Goal: Transaction & Acquisition: Purchase product/service

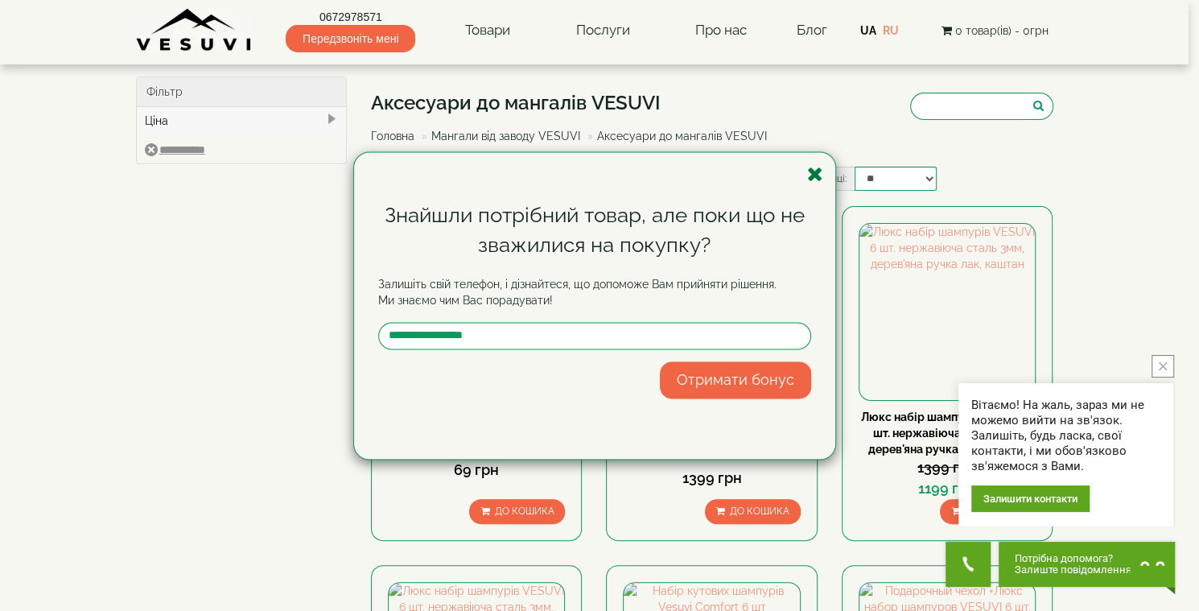
click at [817, 175] on icon "button" at bounding box center [815, 174] width 16 height 20
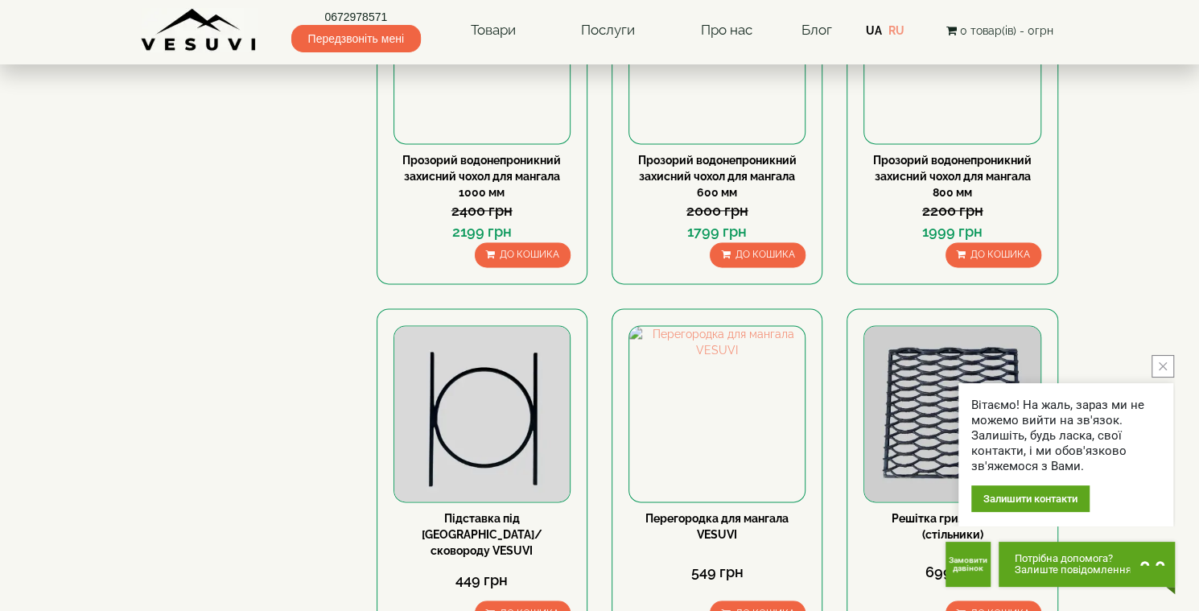
scroll to position [1707, 0]
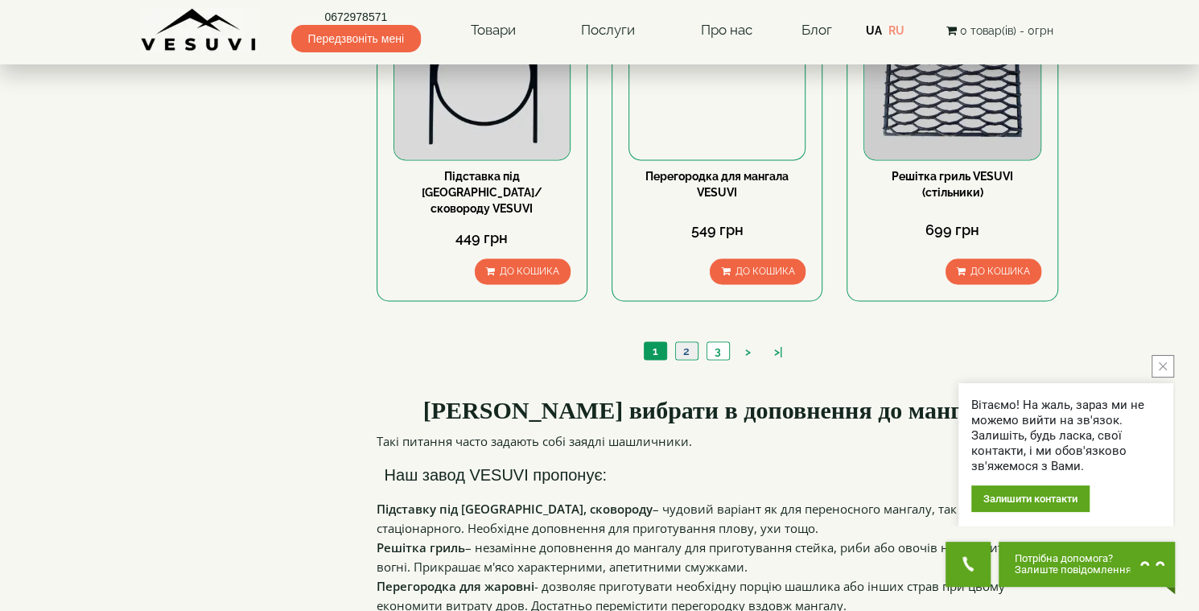
click at [686, 342] on link "2" at bounding box center [686, 350] width 23 height 17
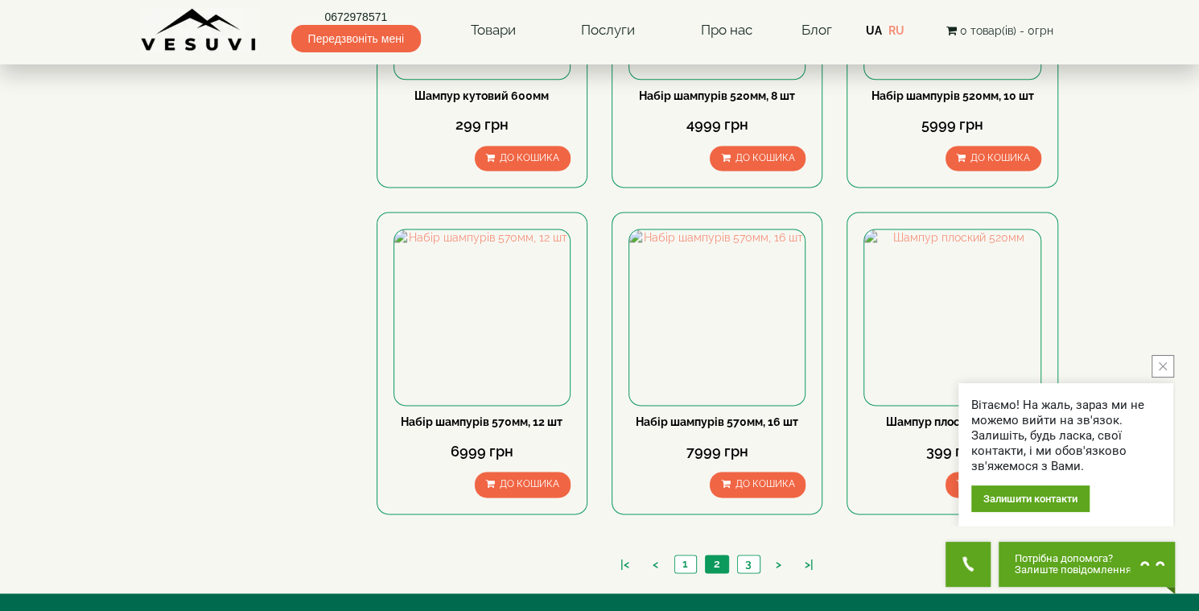
scroll to position [1603, 0]
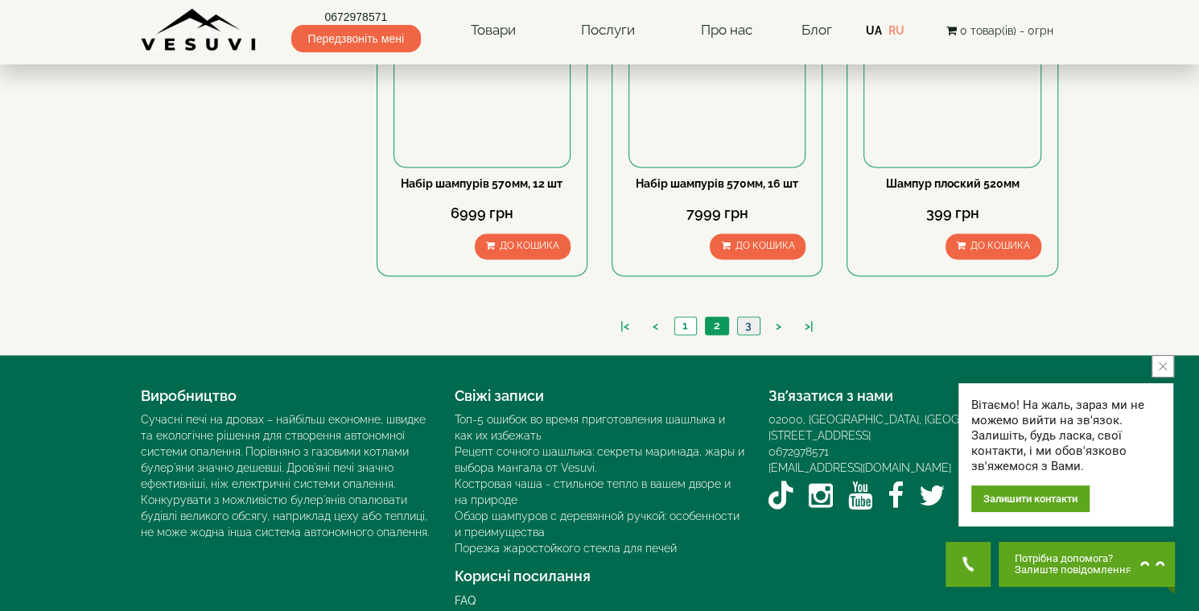
click at [745, 317] on link "3" at bounding box center [748, 325] width 23 height 17
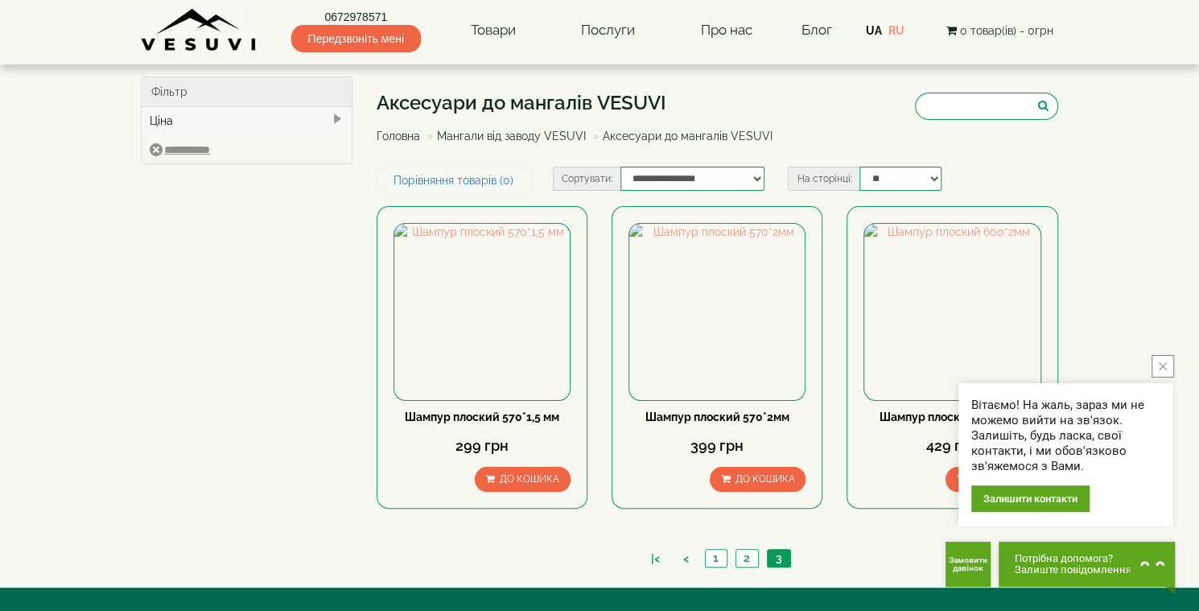
click at [491, 132] on link "Мангали від заводу VESUVI" at bounding box center [511, 136] width 149 height 13
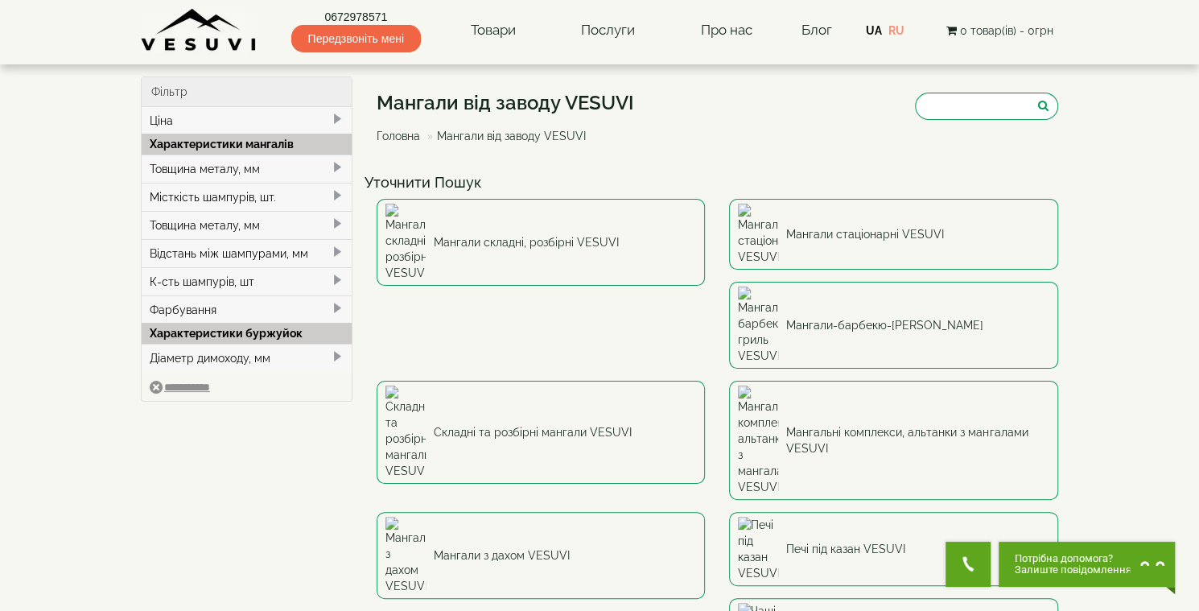
type input "***"
type input "******"
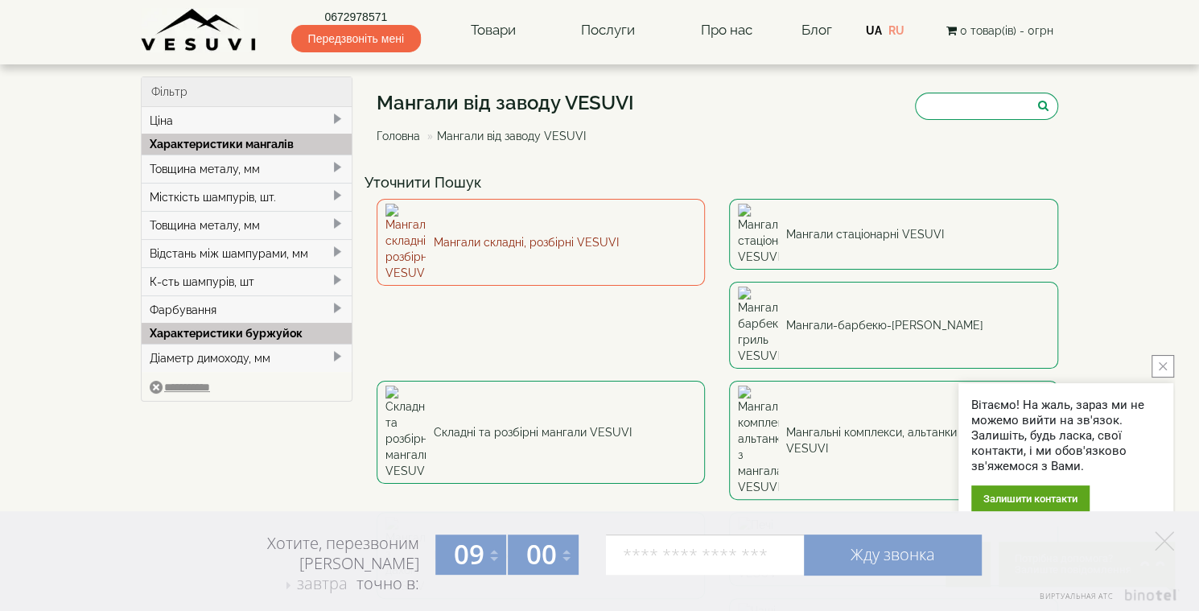
click at [531, 222] on link "Мангали складні, розбірні VESUVI" at bounding box center [541, 242] width 329 height 87
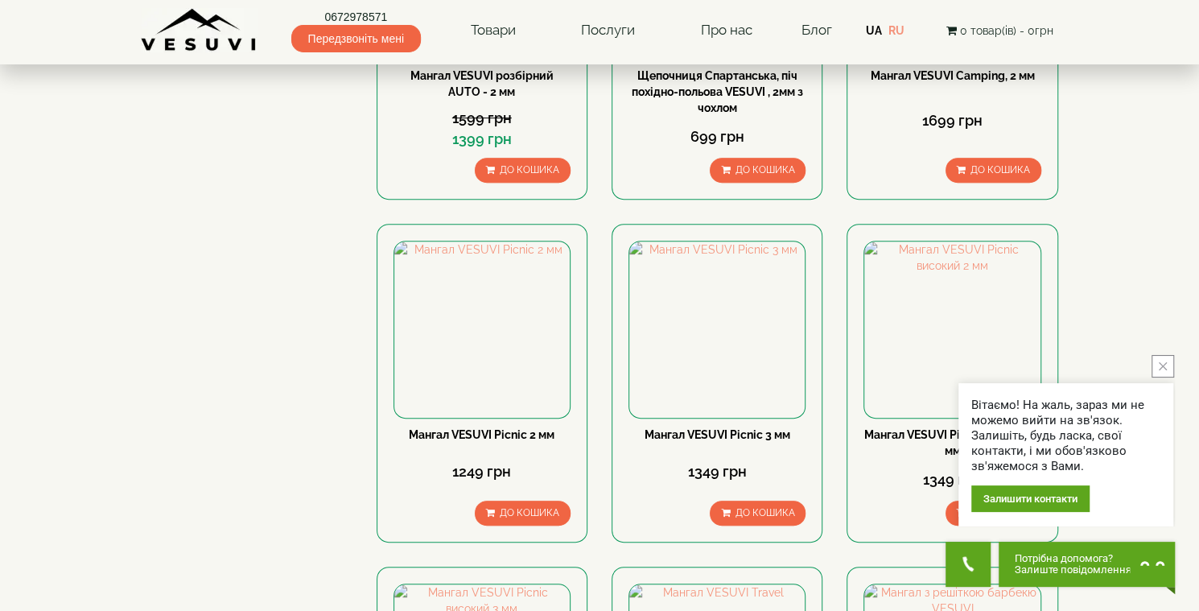
scroll to position [683, 0]
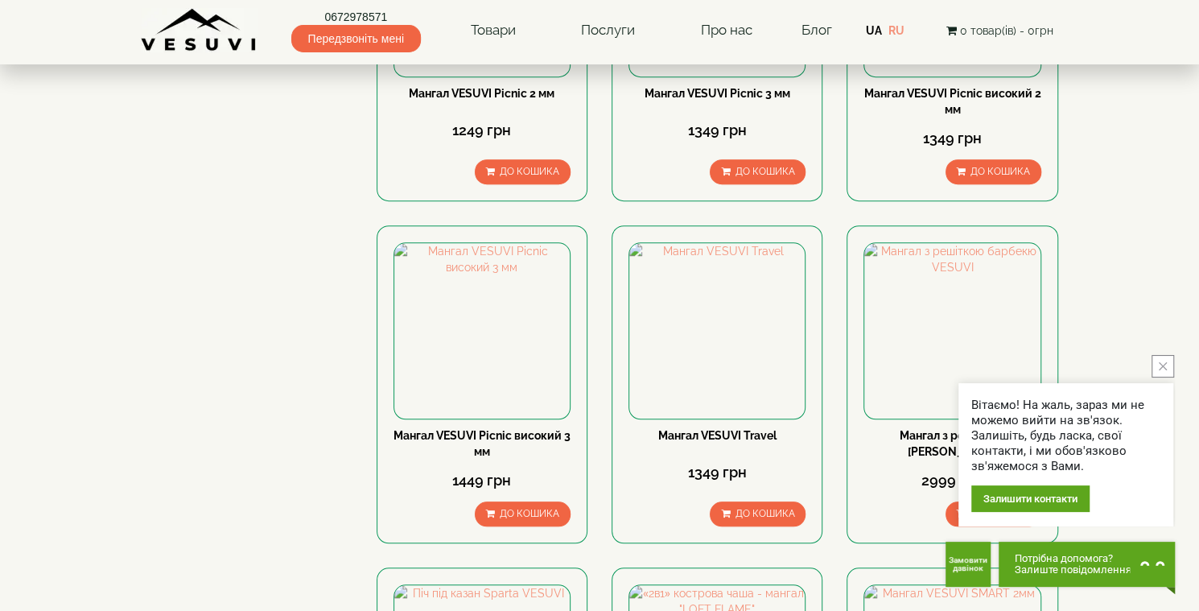
click at [1166, 369] on icon "close button" at bounding box center [1163, 366] width 8 height 8
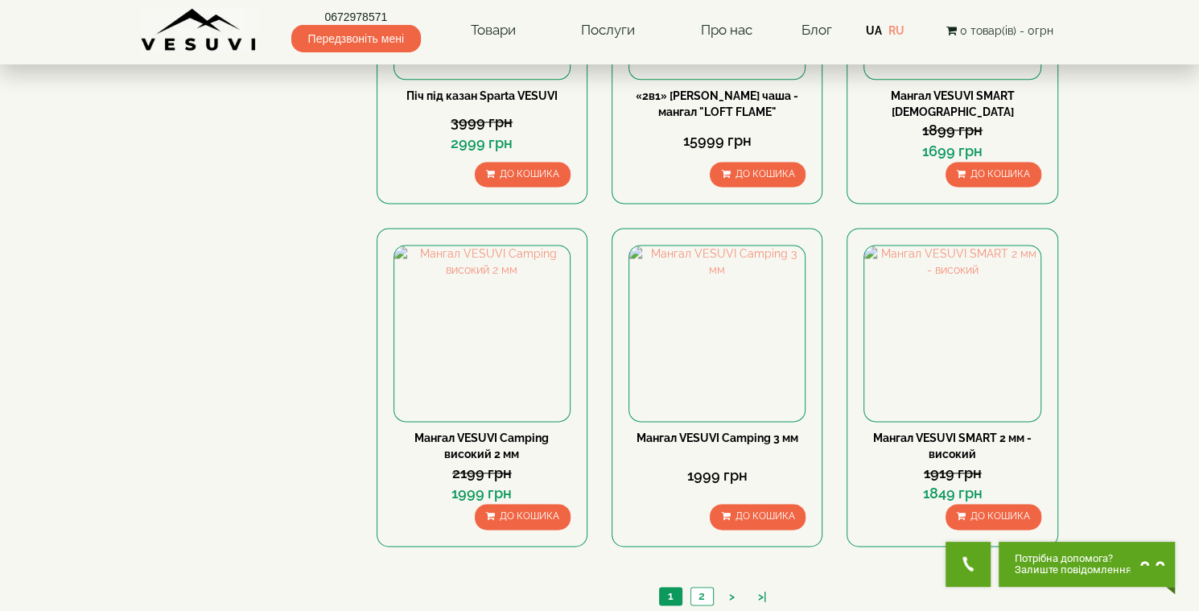
scroll to position [1707, 0]
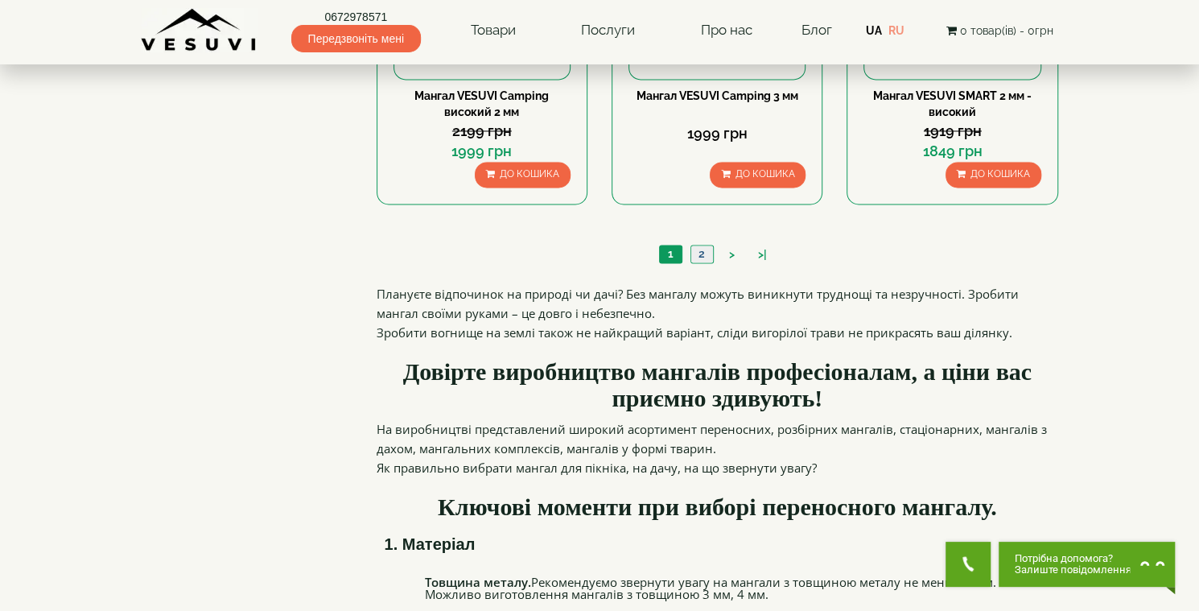
click at [701, 246] on link "2" at bounding box center [702, 253] width 23 height 17
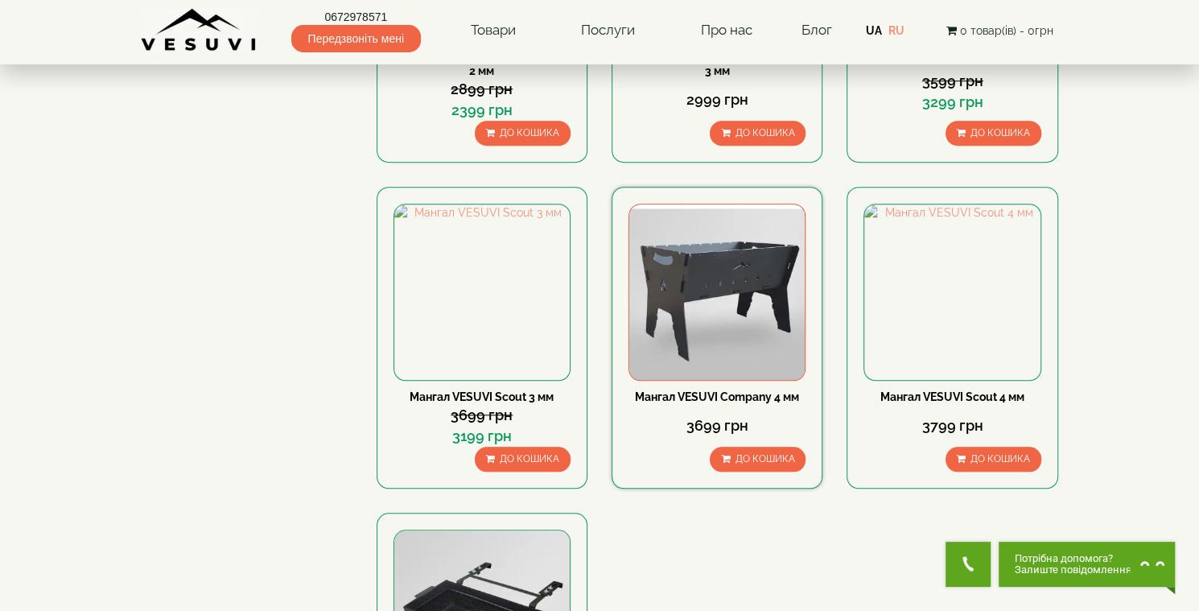
scroll to position [1024, 0]
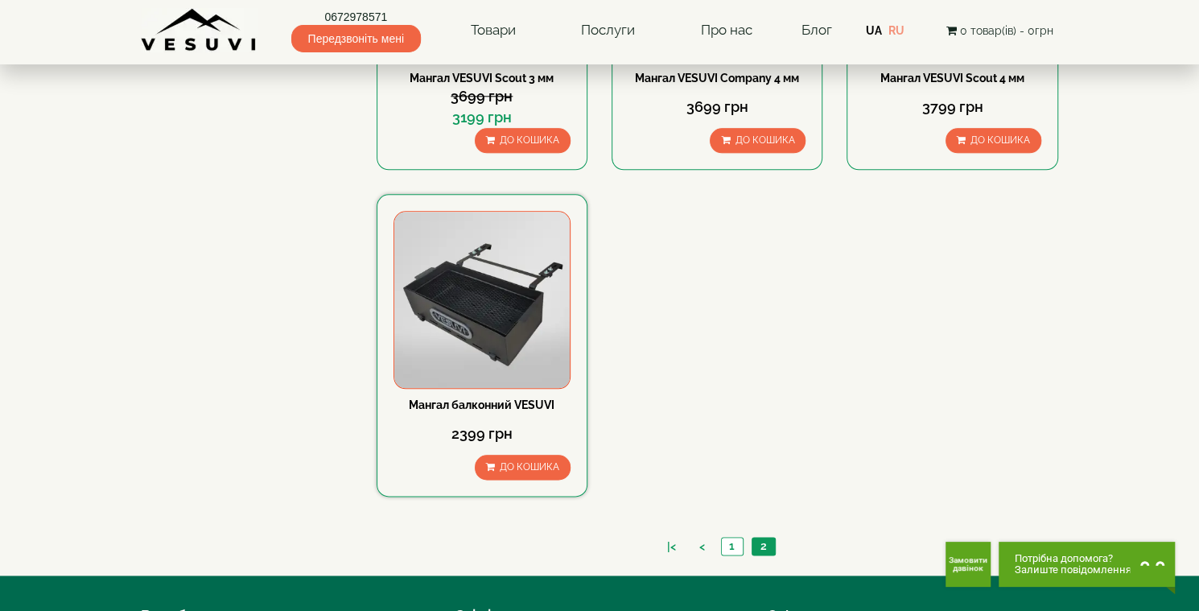
click at [458, 323] on img at bounding box center [481, 299] width 175 height 175
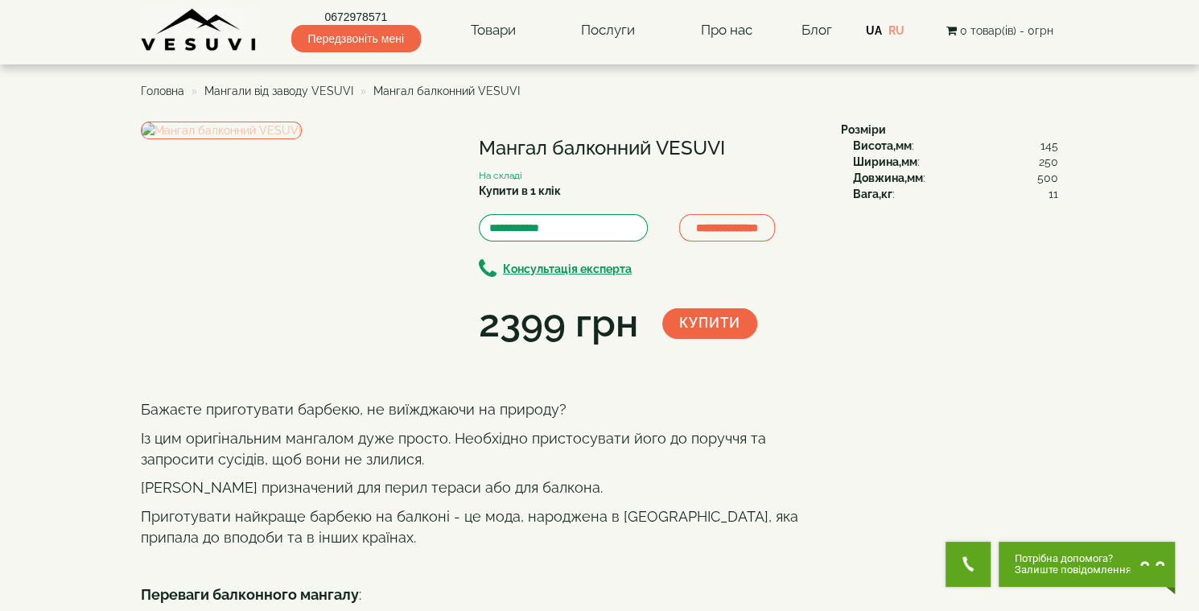
click at [262, 139] on img at bounding box center [221, 131] width 161 height 18
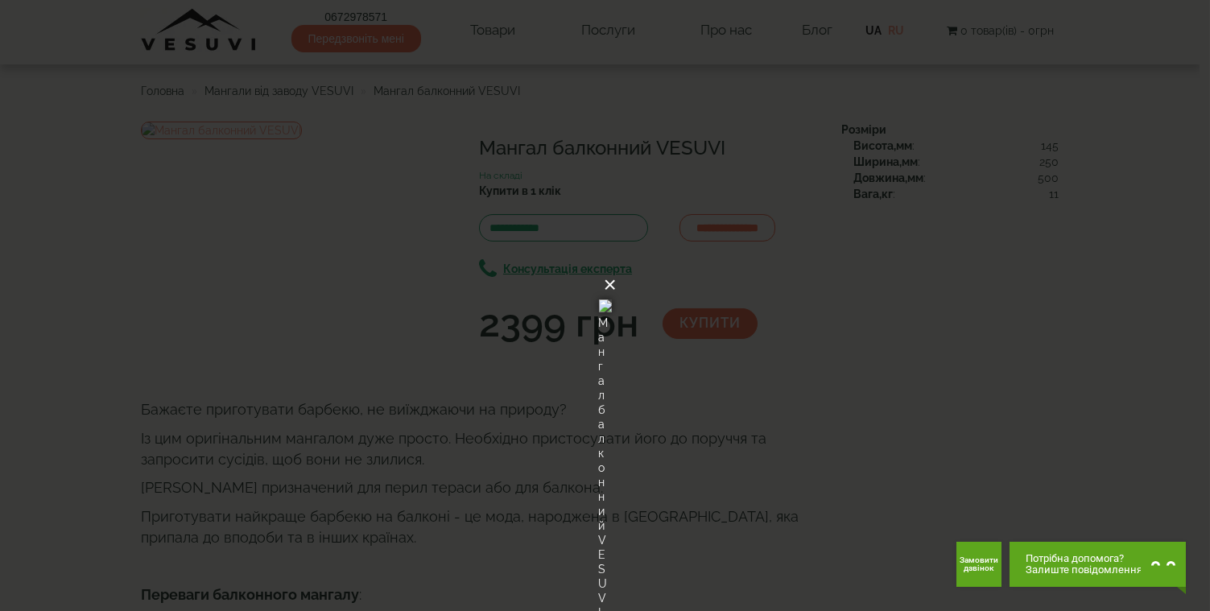
click at [617, 267] on button "×" at bounding box center [610, 284] width 13 height 35
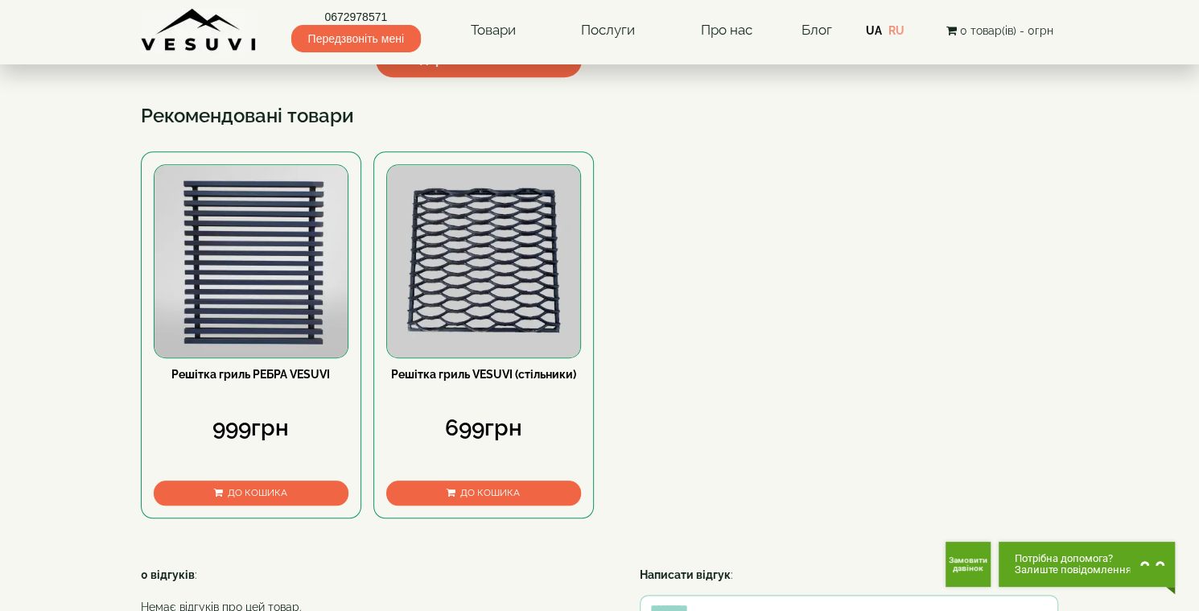
scroll to position [1024, 0]
